Goal: Information Seeking & Learning: Learn about a topic

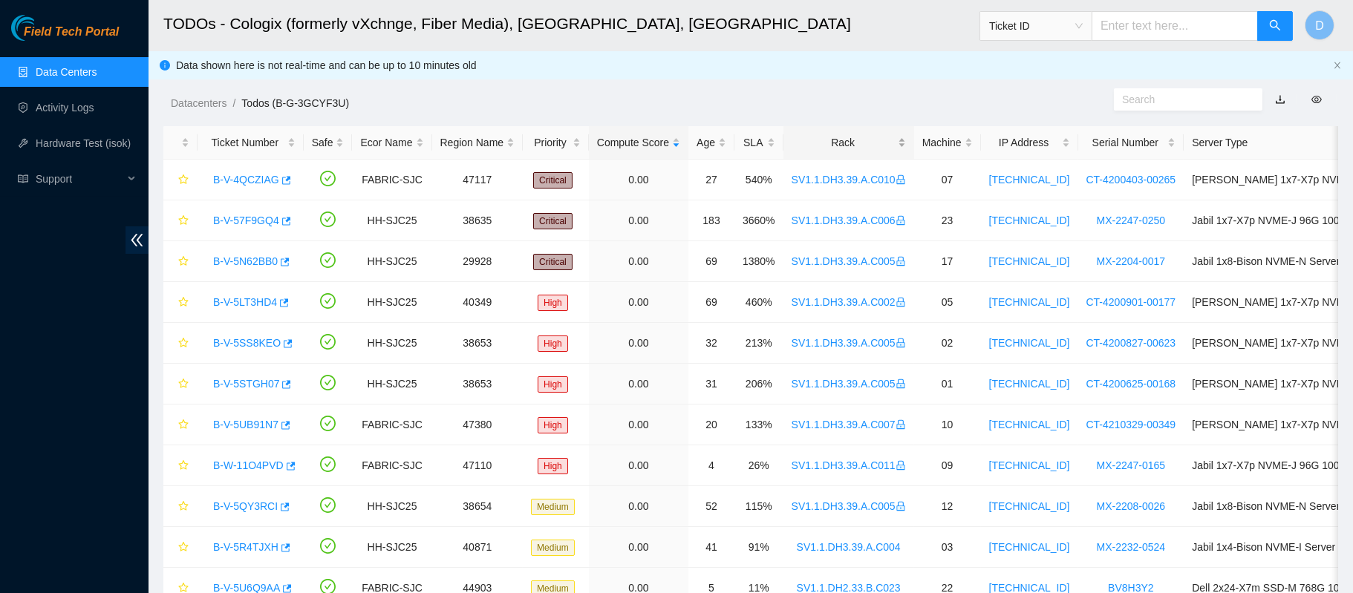
click at [833, 134] on div "Rack" at bounding box center [849, 142] width 114 height 16
click at [850, 134] on div "Rack" at bounding box center [849, 142] width 114 height 16
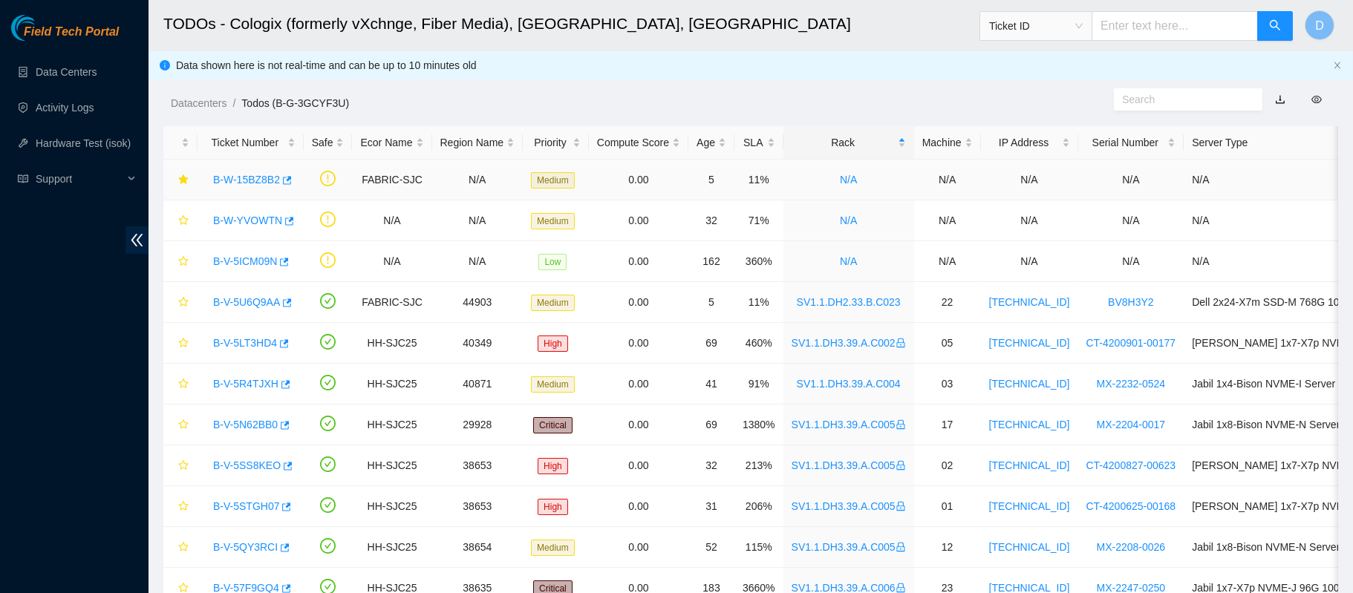
click at [241, 177] on link "B-W-15BZ8B2" at bounding box center [246, 180] width 67 height 12
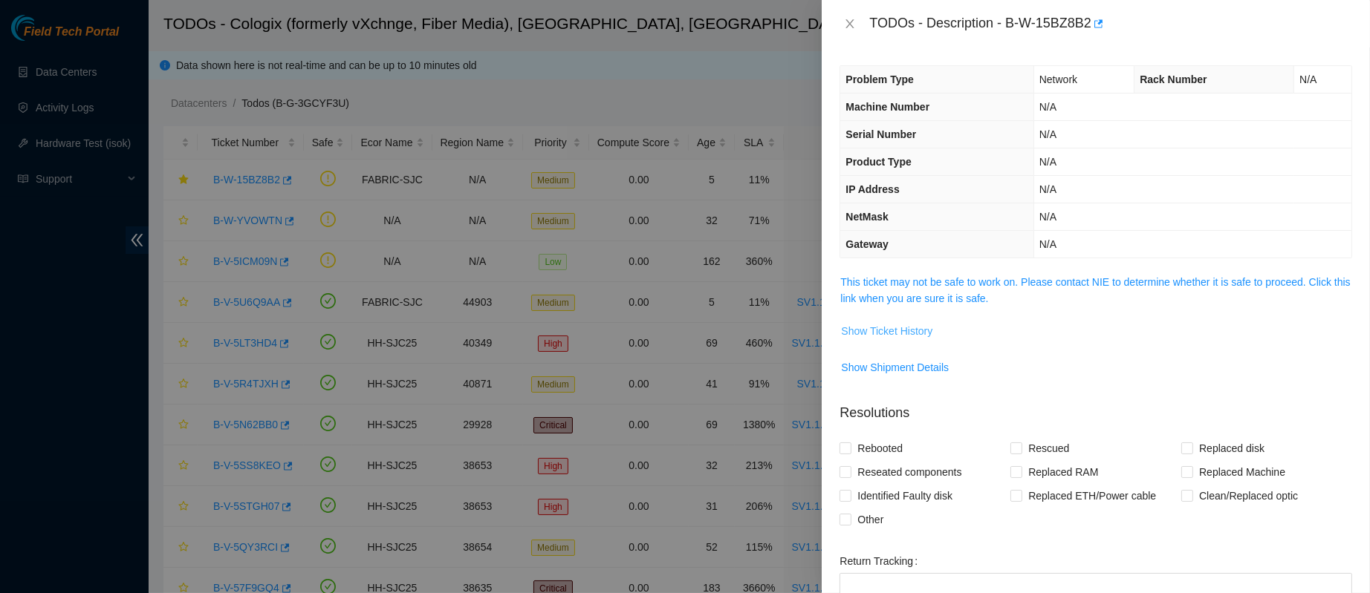
click at [891, 319] on button "Show Ticket History" at bounding box center [886, 331] width 93 height 24
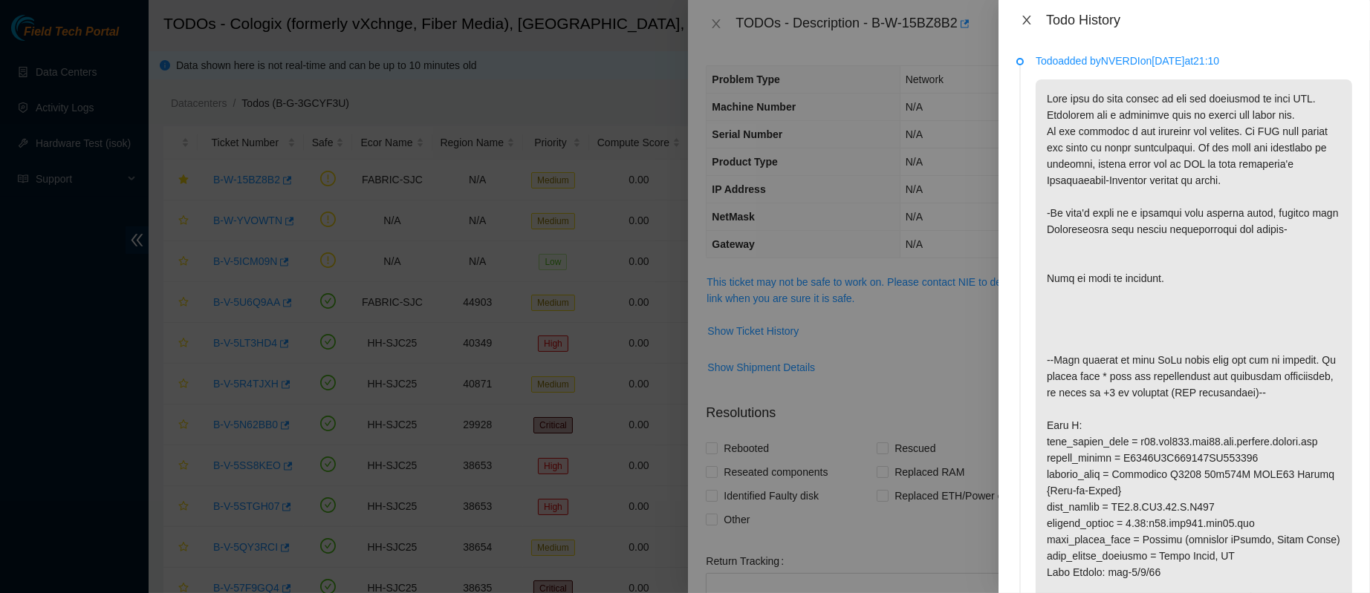
click at [1022, 18] on icon "close" at bounding box center [1026, 20] width 12 height 12
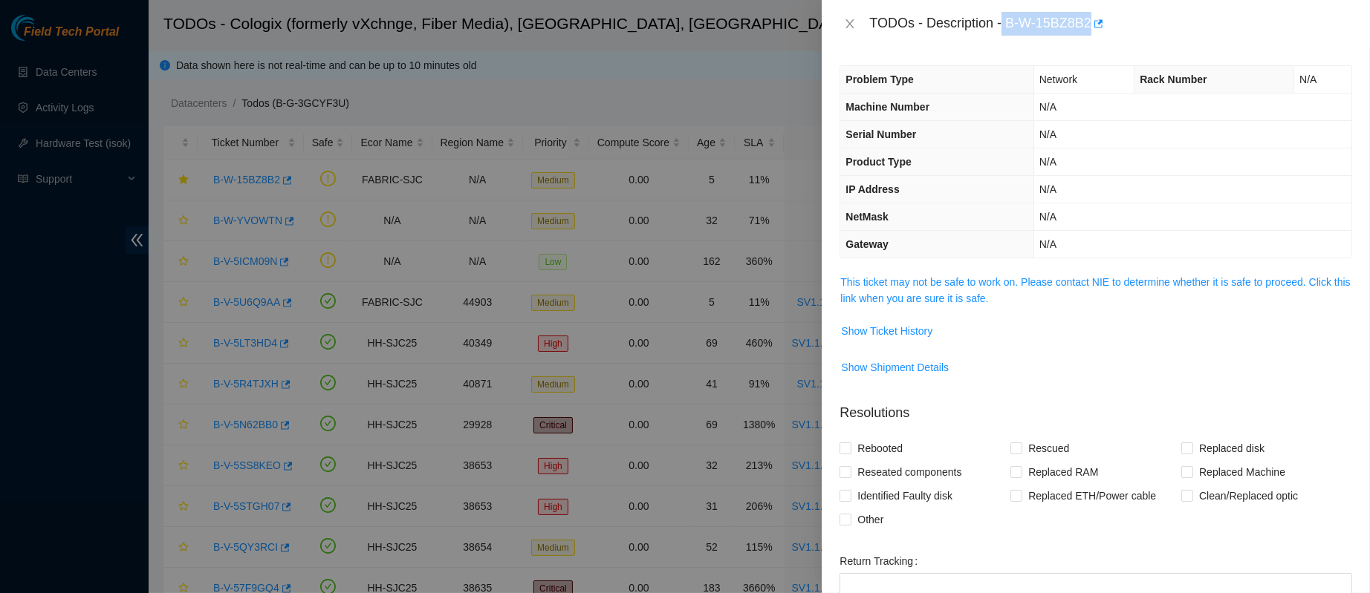
drag, startPoint x: 1049, startPoint y: 22, endPoint x: 1165, endPoint y: 37, distance: 117.6
click at [1165, 37] on div "TODOs - Description - B-W-15BZ8B2" at bounding box center [1095, 24] width 548 height 48
copy div "B-W-15BZ8B2"
click at [963, 290] on link "This ticket may not be safe to work on. Please contact NIE to determine whether…" at bounding box center [1095, 290] width 510 height 28
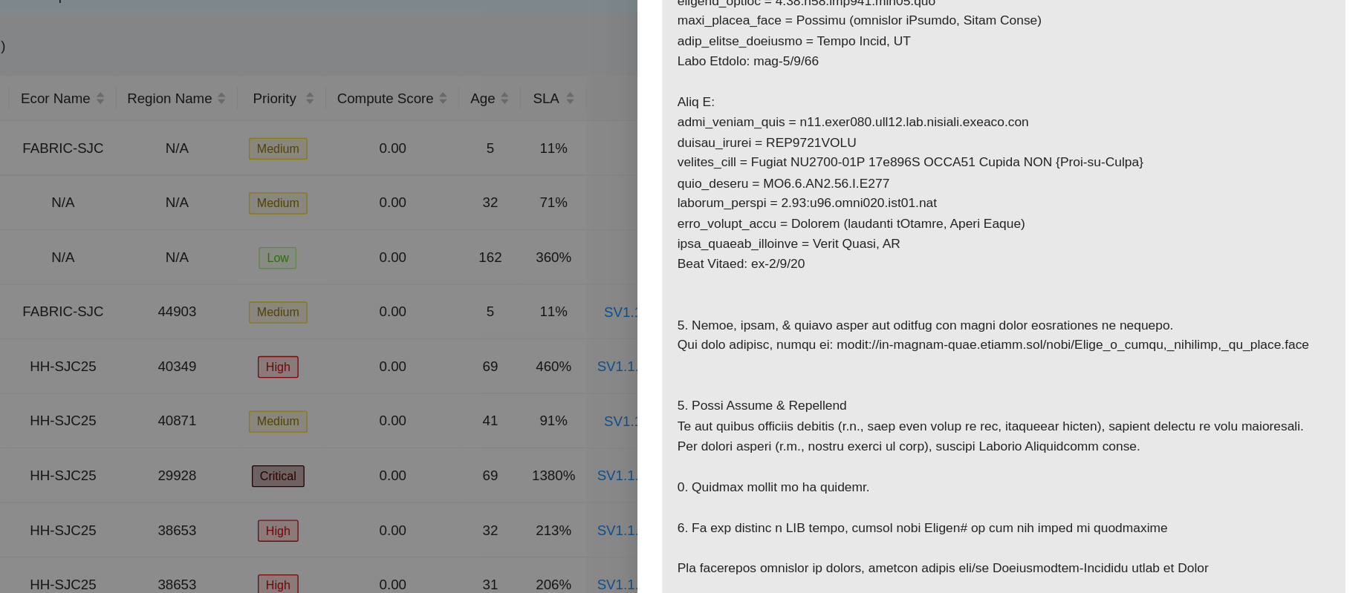
scroll to position [569, 0]
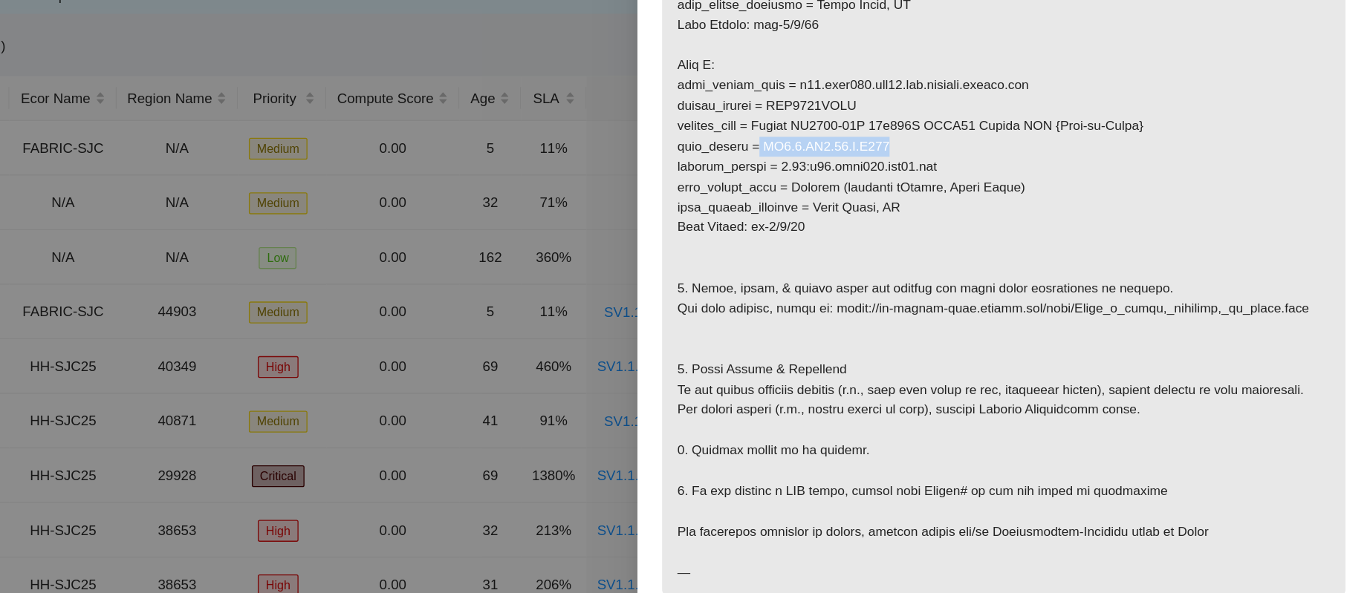
drag, startPoint x: 1069, startPoint y: 429, endPoint x: 937, endPoint y: 440, distance: 131.9
click at [937, 440] on p at bounding box center [1095, 110] width 511 height 811
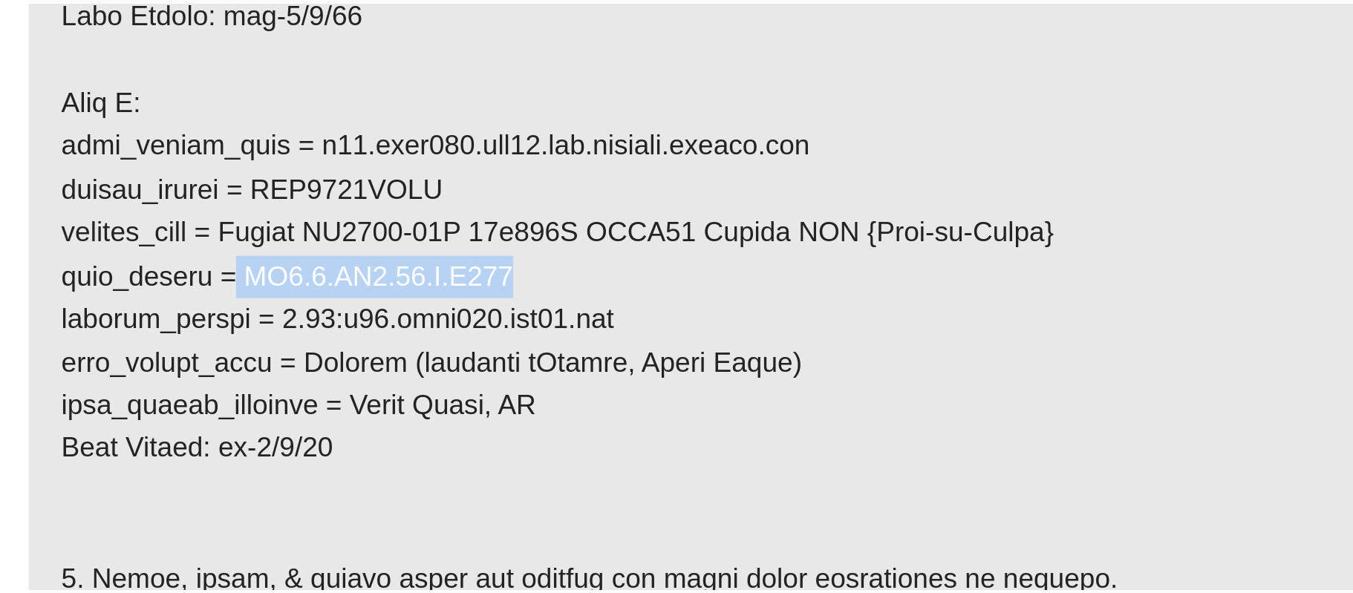
scroll to position [0, 0]
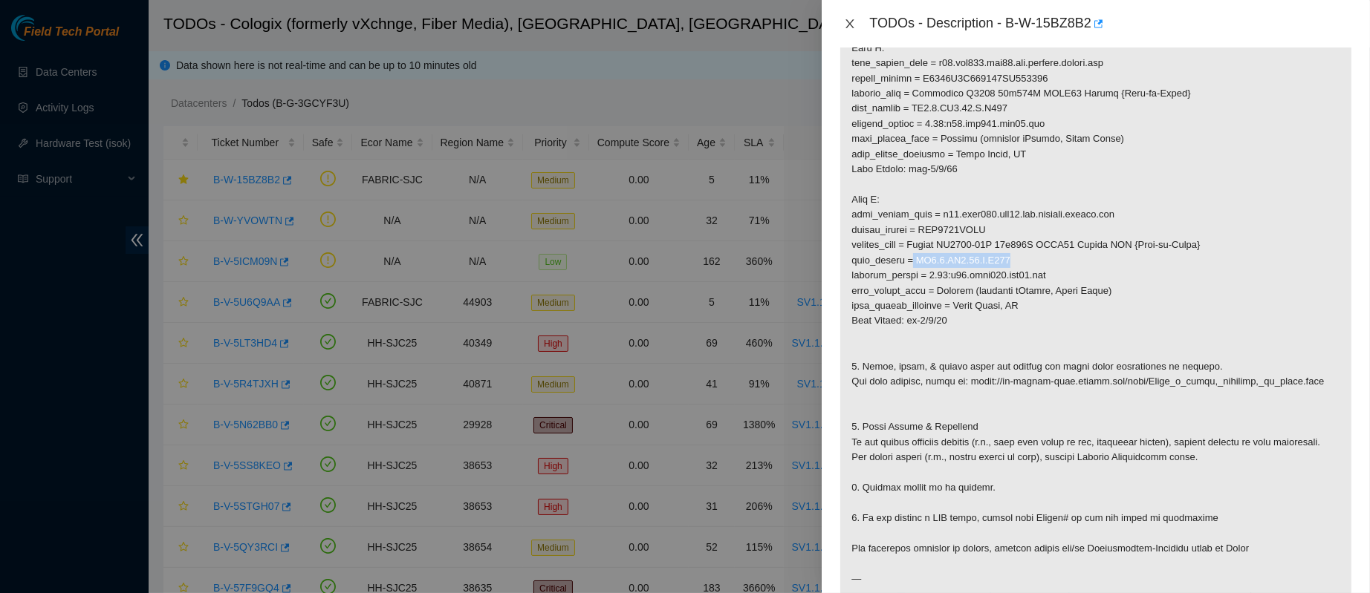
click at [839, 18] on button "Close" at bounding box center [849, 24] width 21 height 14
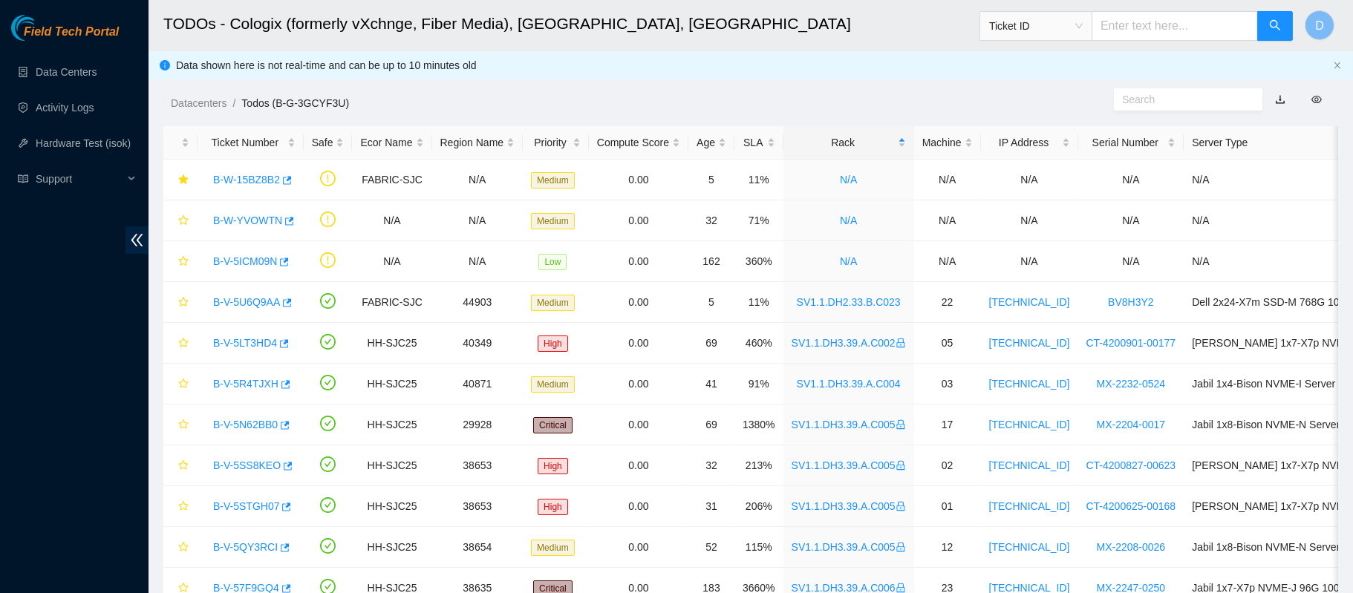
scroll to position [265, 0]
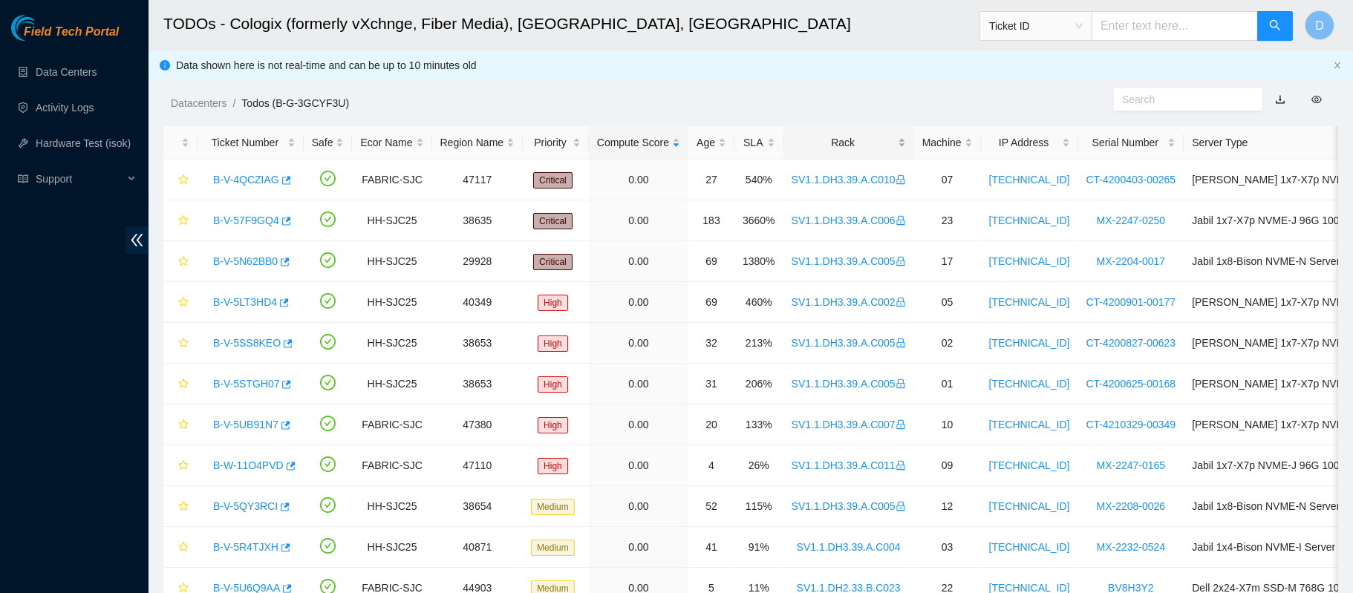
click at [842, 146] on div "Rack" at bounding box center [849, 142] width 114 height 16
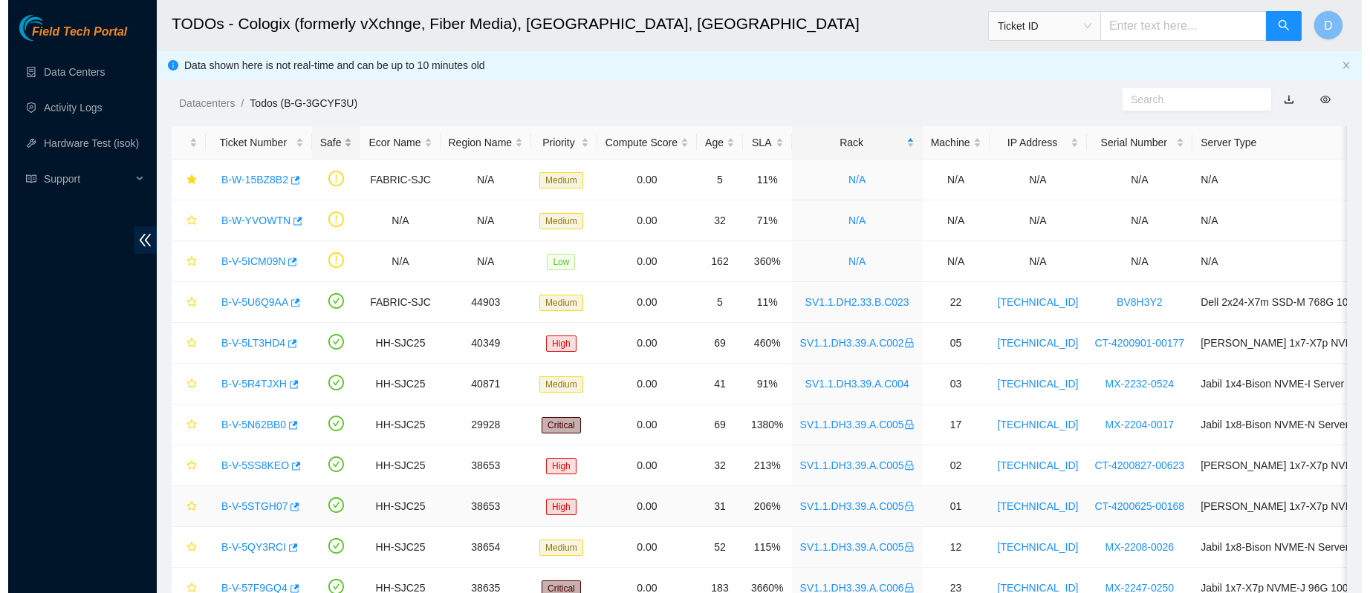
scroll to position [1, 0]
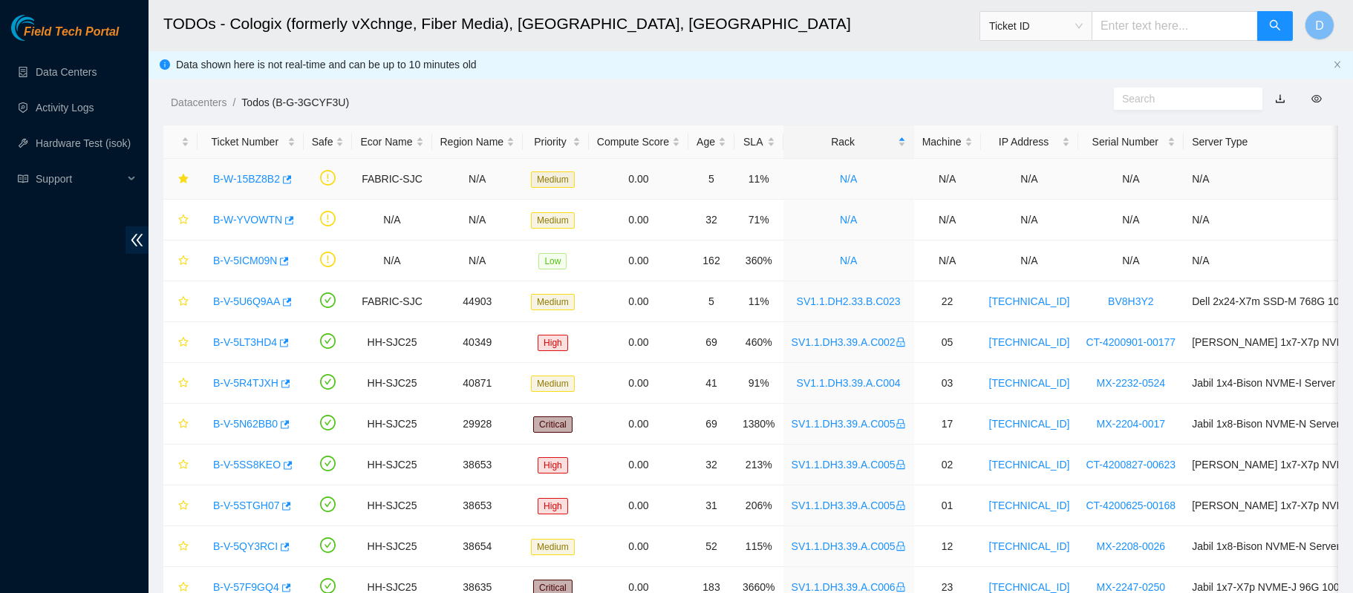
click at [226, 174] on link "B-W-15BZ8B2" at bounding box center [246, 179] width 67 height 12
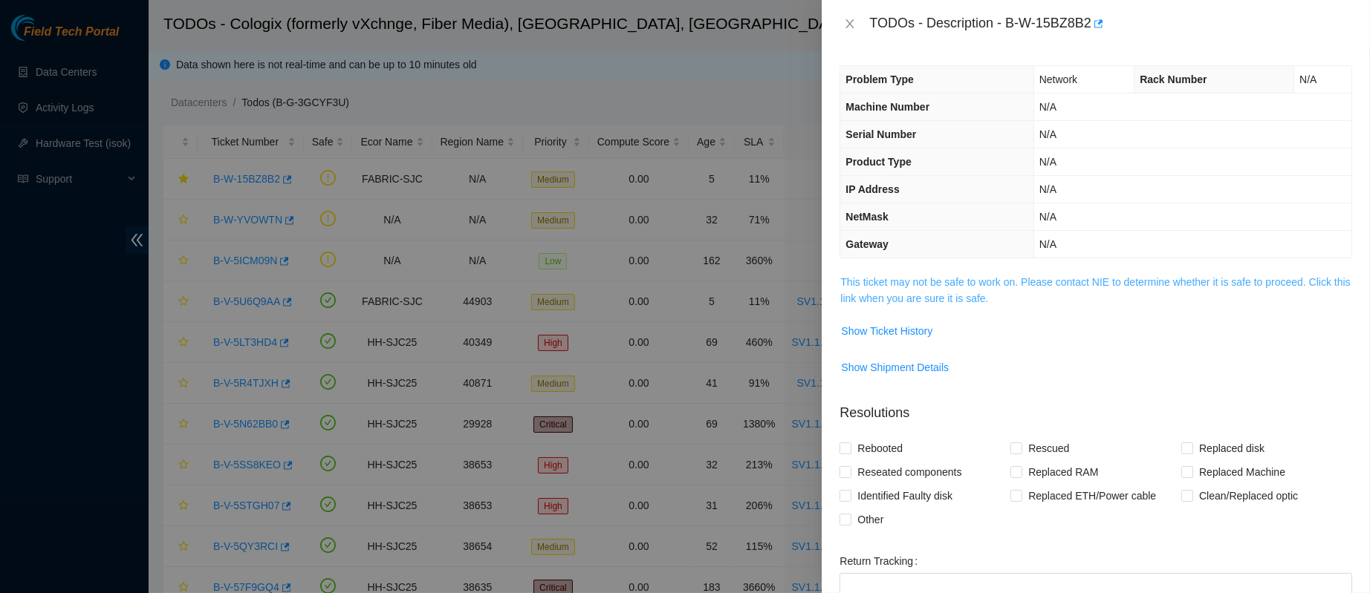
click at [899, 278] on link "This ticket may not be safe to work on. Please contact NIE to determine whether…" at bounding box center [1095, 290] width 510 height 28
